Goal: Find specific page/section: Find specific page/section

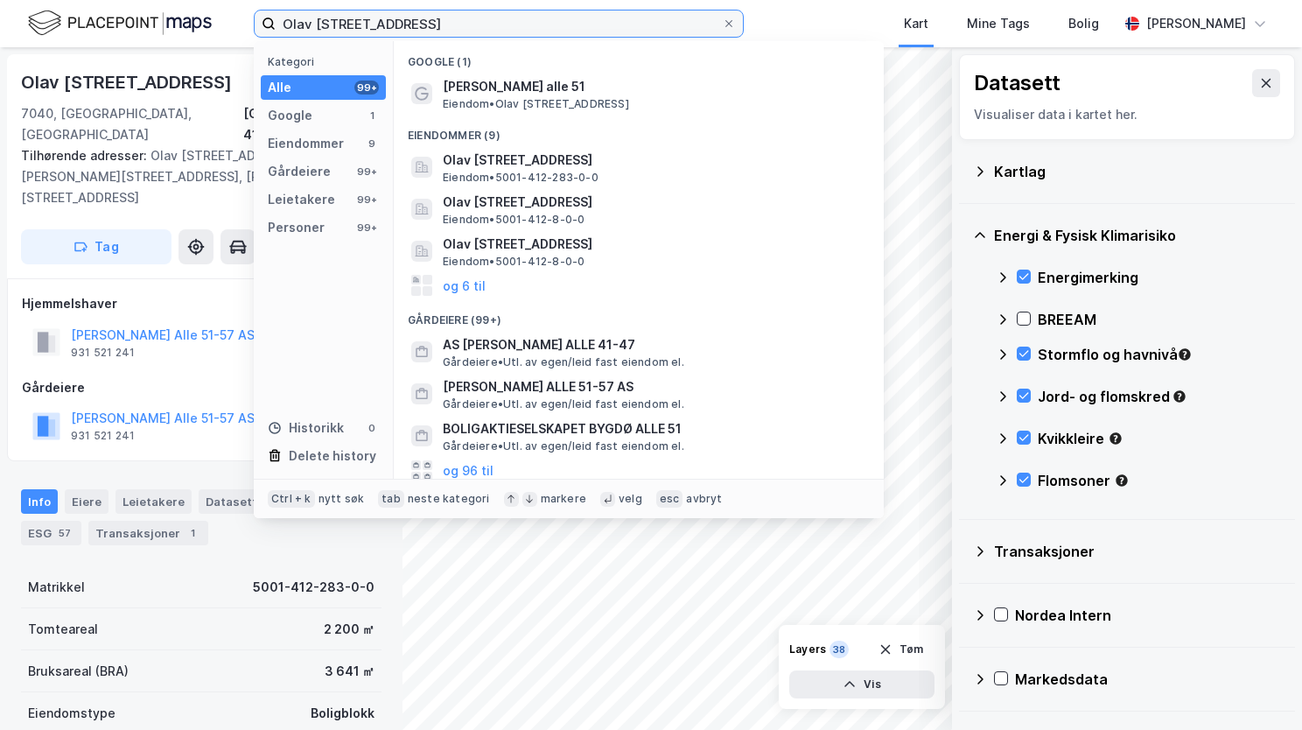
click at [396, 22] on input "Olav [STREET_ADDRESS]" at bounding box center [499, 24] width 446 height 26
drag, startPoint x: 580, startPoint y: 18, endPoint x: 164, endPoint y: 83, distance: 421.6
click at [164, 83] on div "[PERSON_NAME] alle 51, 7040 Trondheim Kategori Alle 99+ Google 1 Eiendommer 9 G…" at bounding box center [651, 365] width 1302 height 730
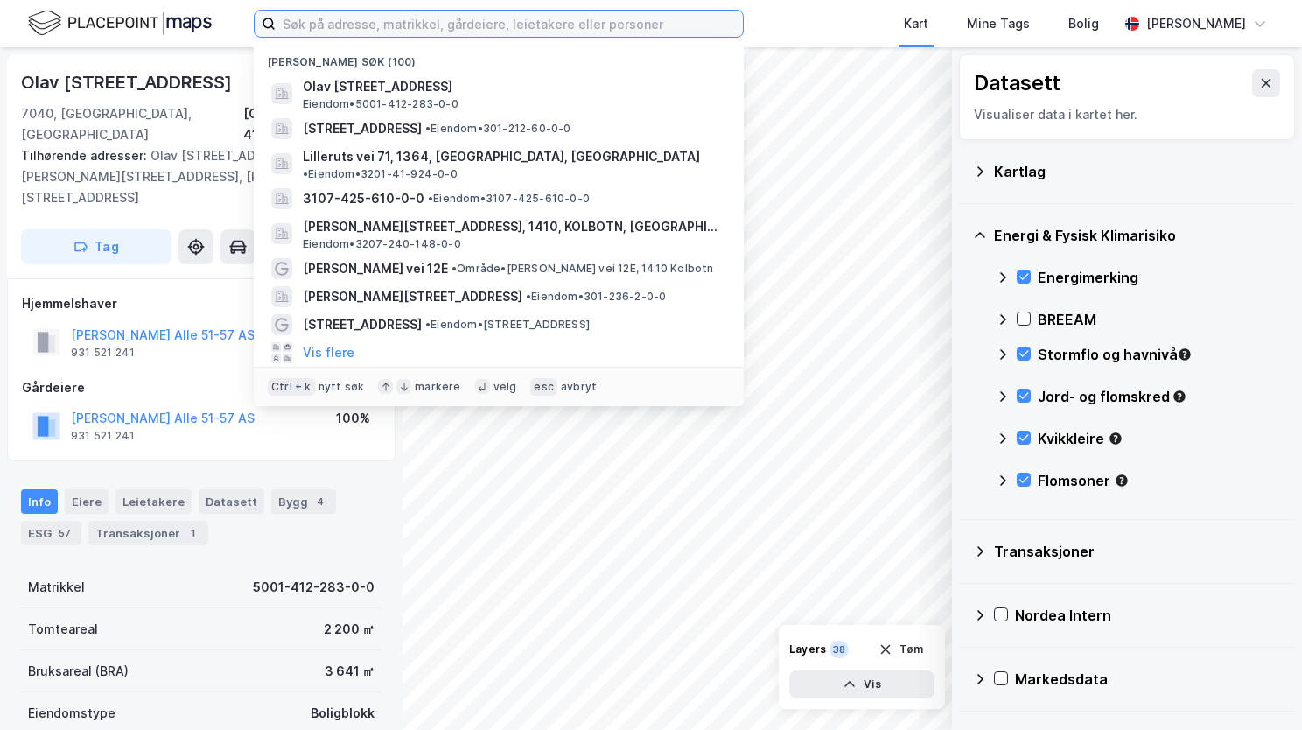
click at [357, 21] on input at bounding box center [509, 24] width 467 height 26
paste input "[STREET_ADDRESS]"
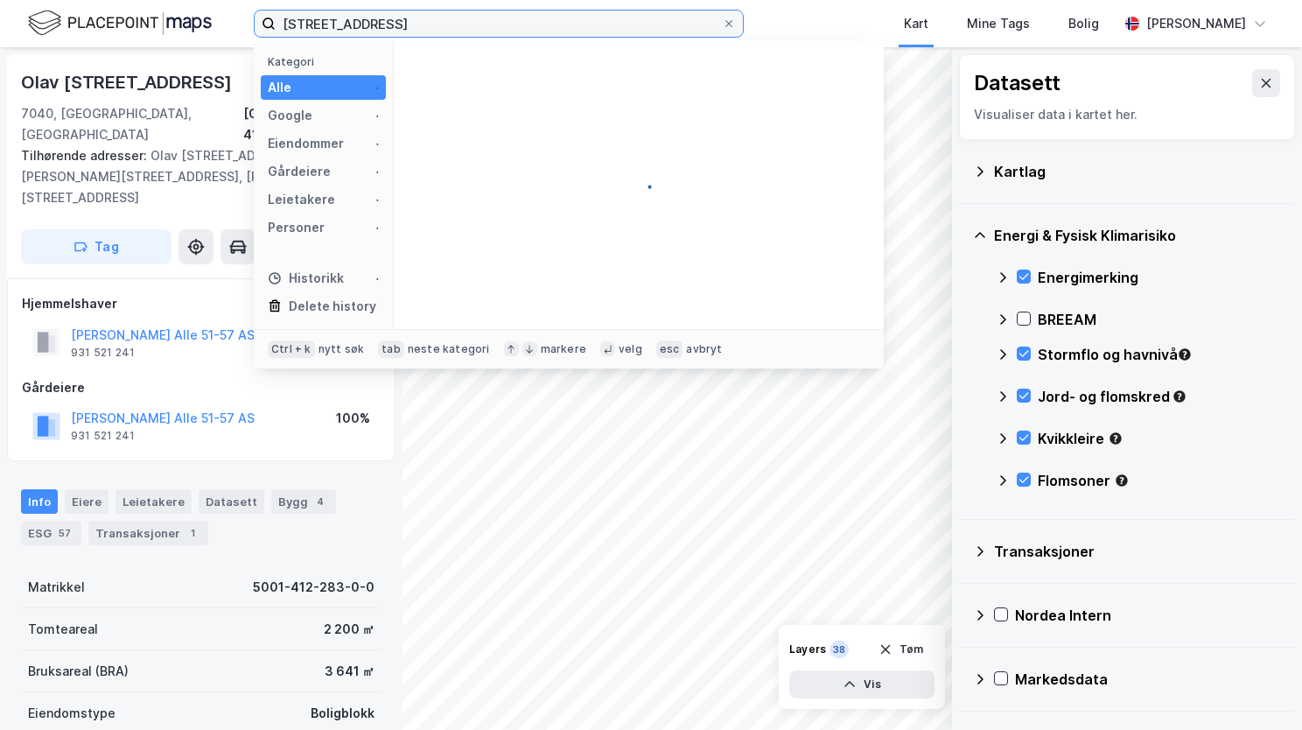
type input "[STREET_ADDRESS]"
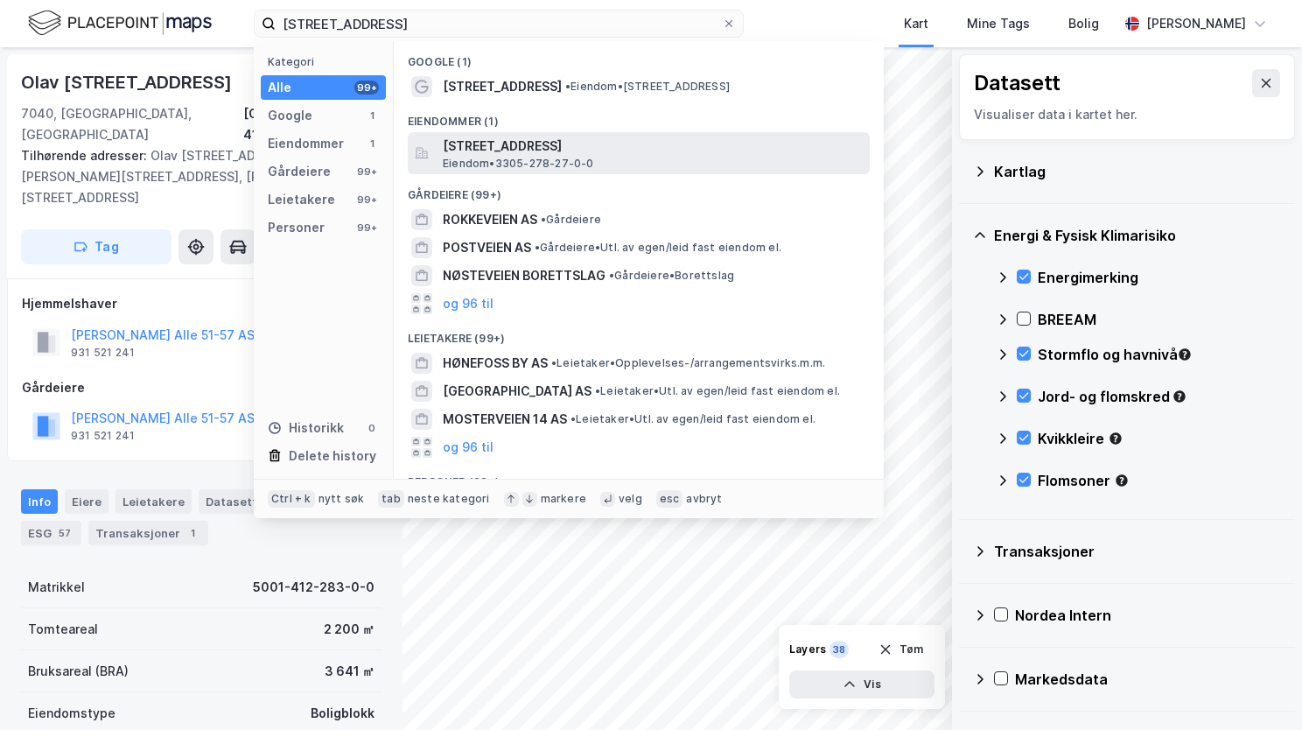
click at [545, 149] on span "[STREET_ADDRESS]" at bounding box center [653, 146] width 420 height 21
